Goal: Task Accomplishment & Management: Use online tool/utility

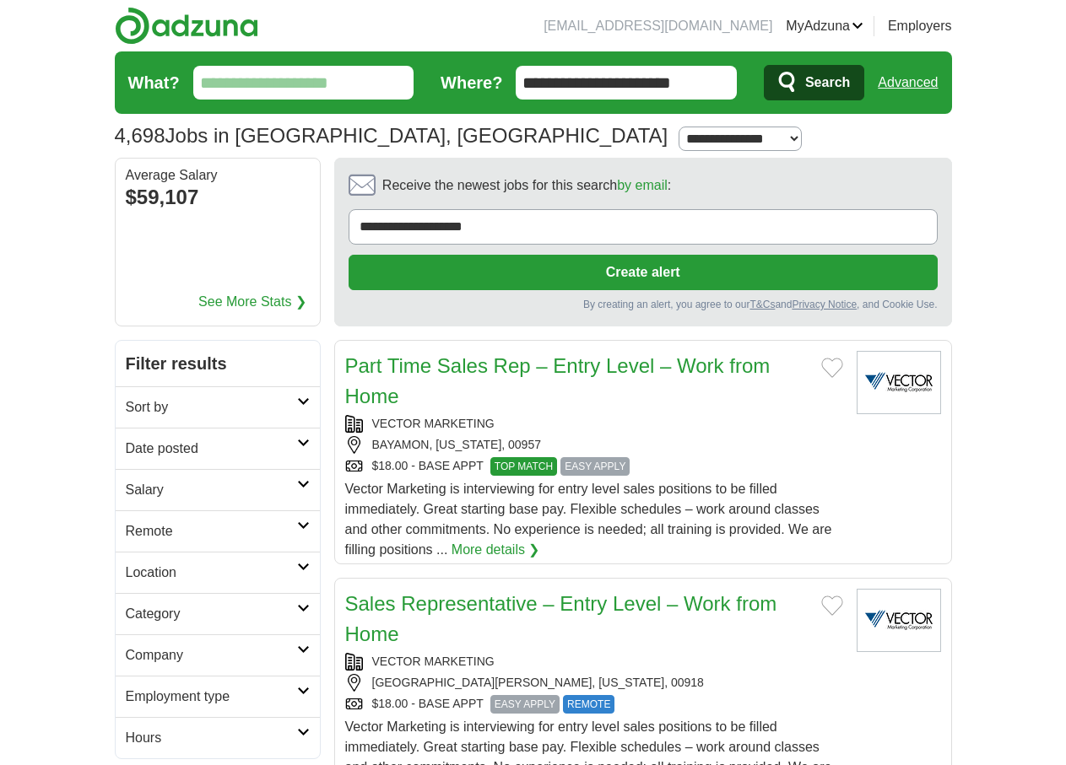
click at [297, 522] on icon at bounding box center [303, 526] width 13 height 8
click at [126, 565] on link "Remote jobs" at bounding box center [164, 572] width 76 height 14
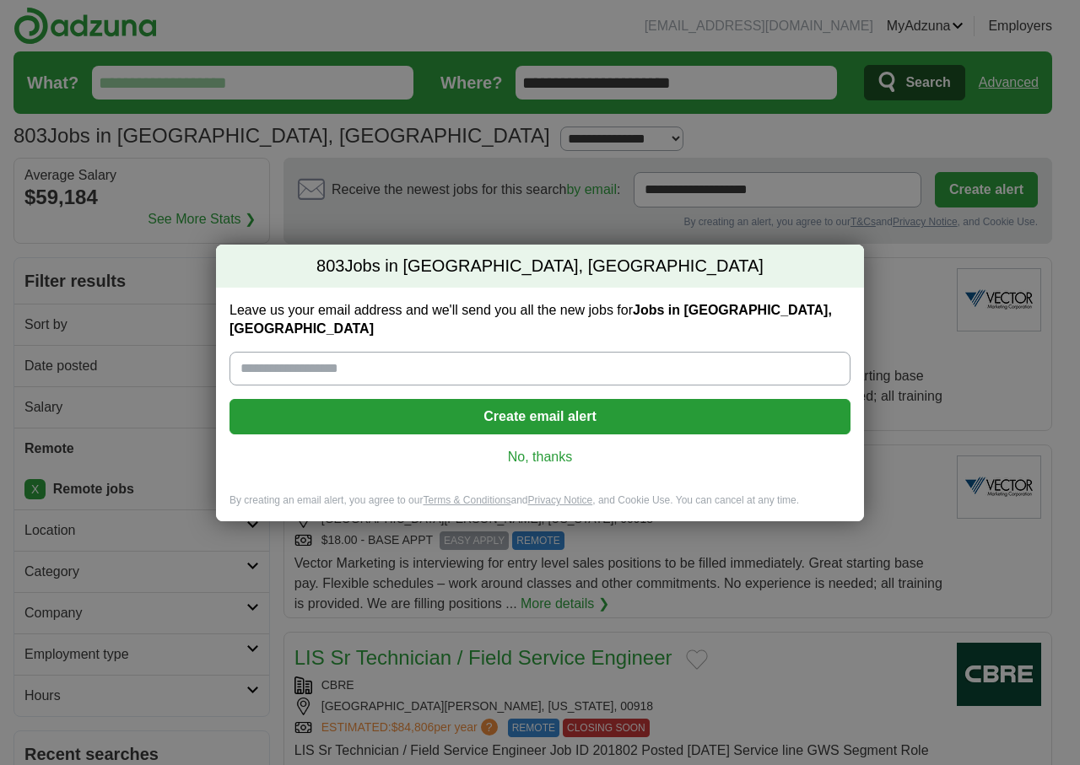
click at [565, 448] on link "No, thanks" at bounding box center [540, 457] width 594 height 19
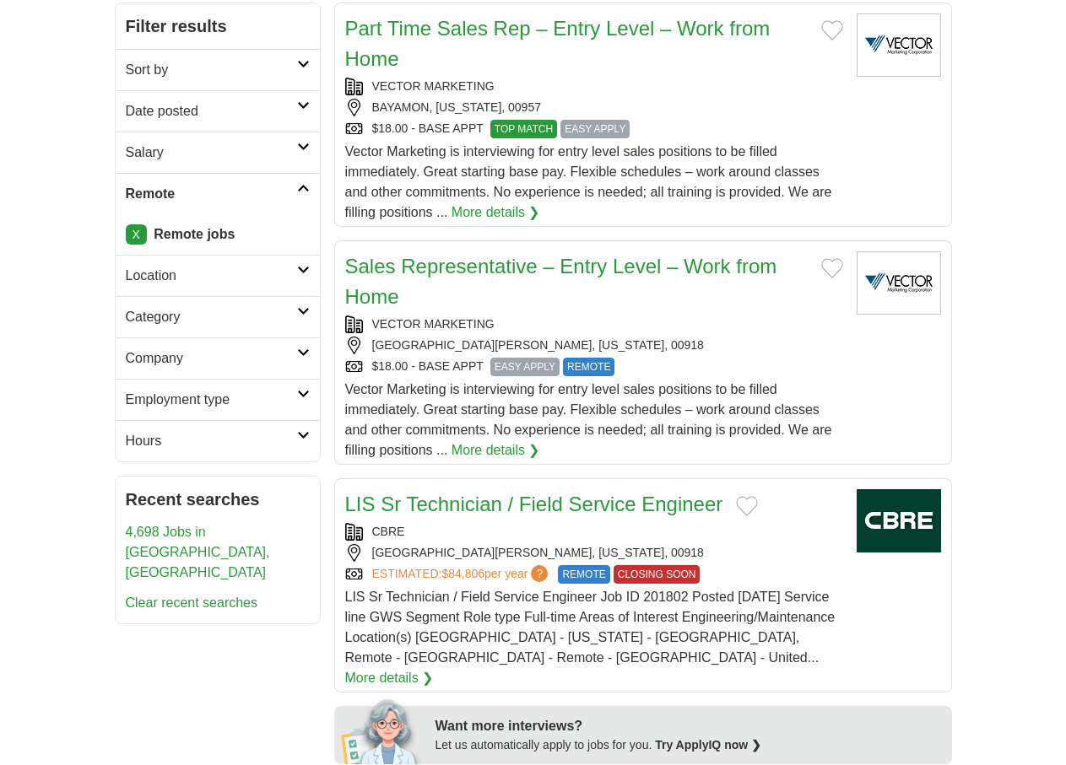
scroll to position [253, 0]
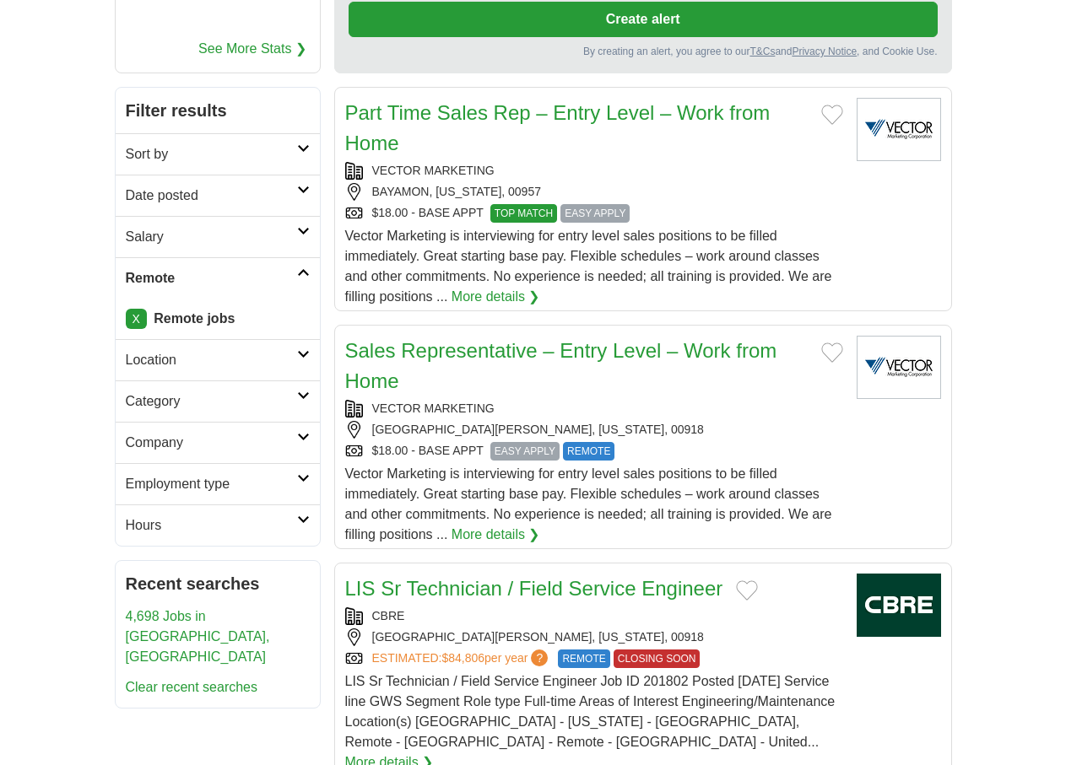
click at [297, 350] on icon at bounding box center [303, 354] width 13 height 8
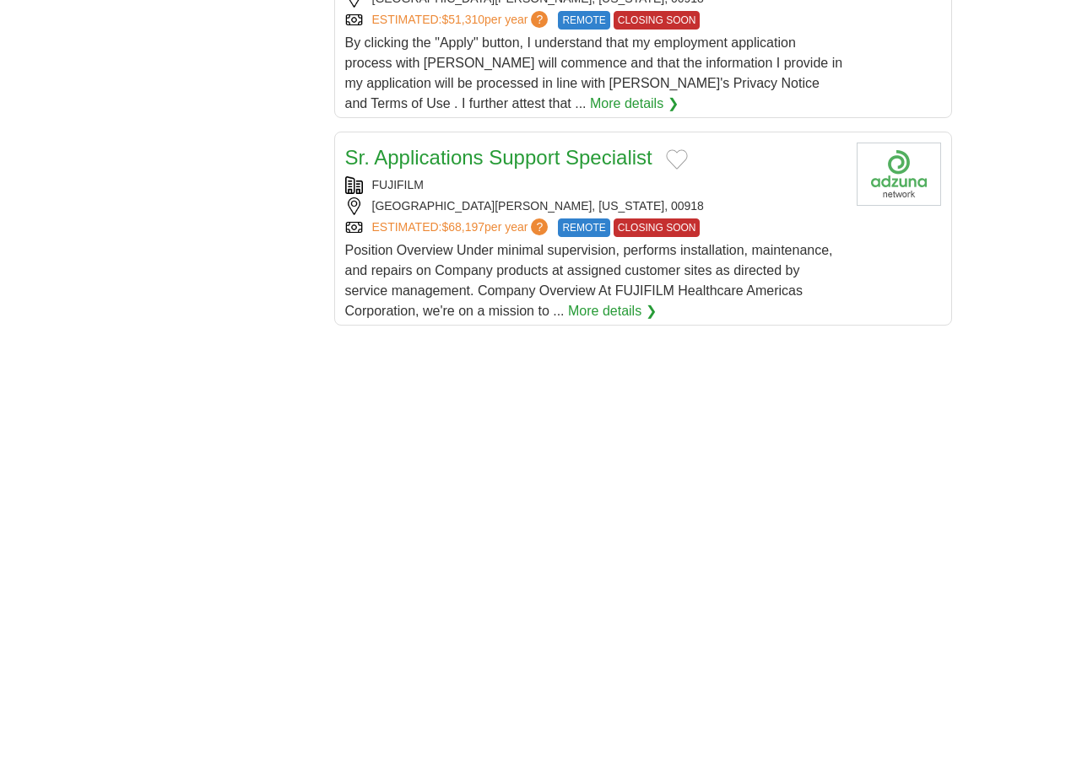
scroll to position [2854, 0]
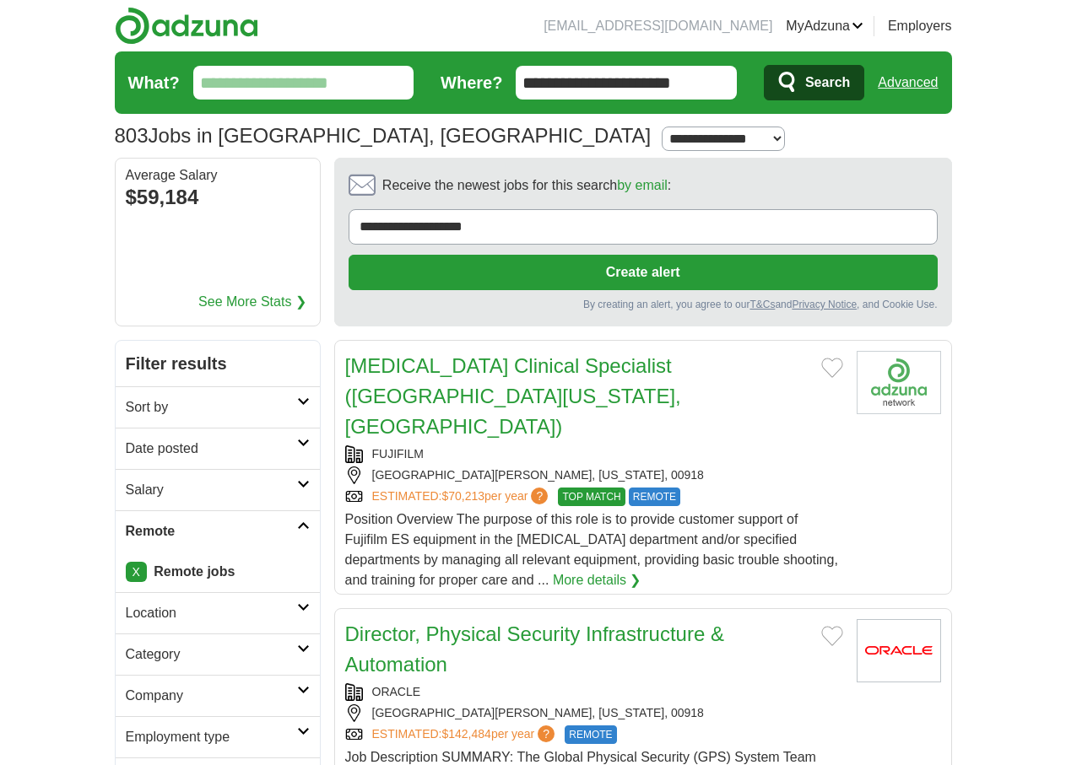
click at [0, 0] on link "Resumes" at bounding box center [0, 0] width 0 height 0
